Goal: Communication & Community: Ask a question

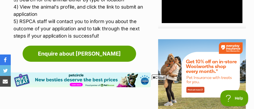
scroll to position [645, 0]
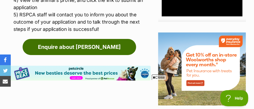
click at [86, 39] on link "Enquire about [PERSON_NAME]" at bounding box center [79, 47] width 113 height 16
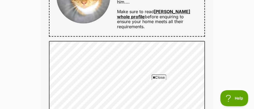
scroll to position [349, 0]
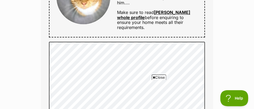
click at [160, 77] on span "Close" at bounding box center [159, 77] width 15 height 5
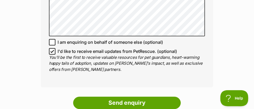
scroll to position [457, 0]
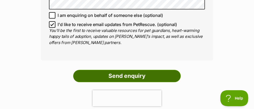
click at [129, 70] on input "Send enquiry" at bounding box center [126, 76] width 107 height 12
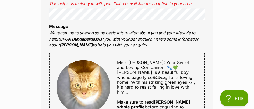
scroll to position [322, 0]
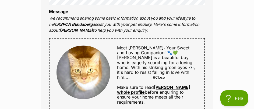
click at [221, 53] on div "Enquire about Simon 07 4155 1736 Send an enquiry via the form below or phone us…" at bounding box center [127, 65] width 254 height 676
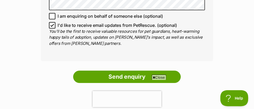
scroll to position [510, 0]
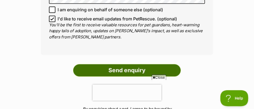
click at [143, 64] on input "Send enquiry" at bounding box center [126, 70] width 107 height 12
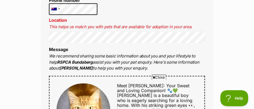
scroll to position [295, 0]
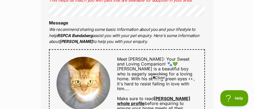
click at [229, 31] on div "Enquire about Simon 07 4155 1736 Send an enquiry via the form below or phone us…" at bounding box center [127, 84] width 254 height 661
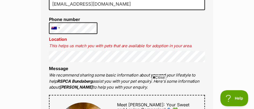
scroll to position [242, 0]
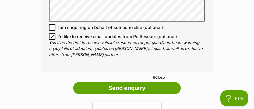
scroll to position [484, 0]
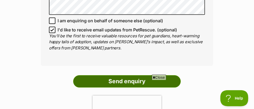
click at [132, 75] on input "Send enquiry" at bounding box center [126, 81] width 107 height 12
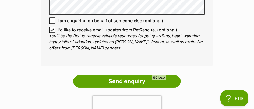
click at [160, 76] on span "Close" at bounding box center [159, 77] width 15 height 5
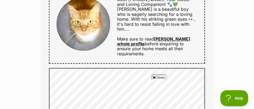
scroll to position [403, 0]
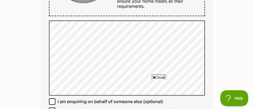
click at [162, 78] on span "Close" at bounding box center [159, 77] width 15 height 5
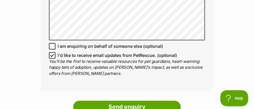
scroll to position [484, 0]
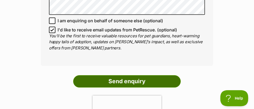
click at [138, 77] on input "Send enquiry" at bounding box center [126, 81] width 107 height 12
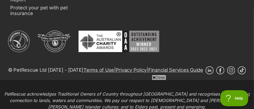
scroll to position [537, 0]
